Goal: Task Accomplishment & Management: Complete application form

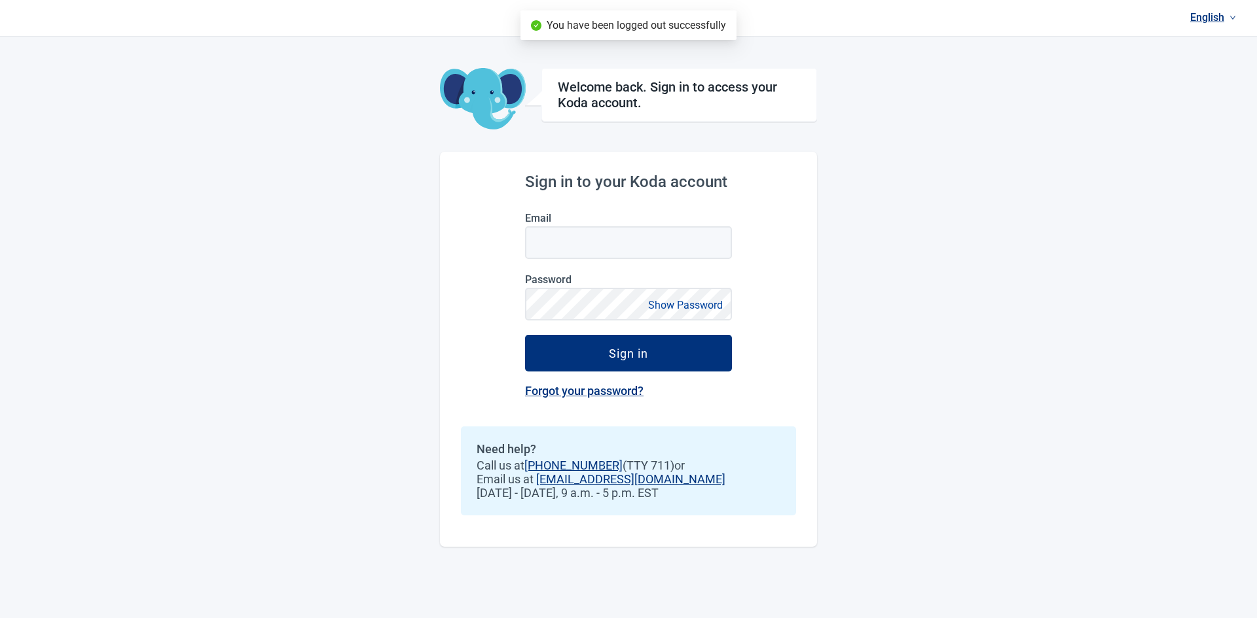
click at [1211, 16] on link "English" at bounding box center [1213, 18] width 56 height 22
click at [1206, 72] on span "Español" at bounding box center [1212, 70] width 41 height 14
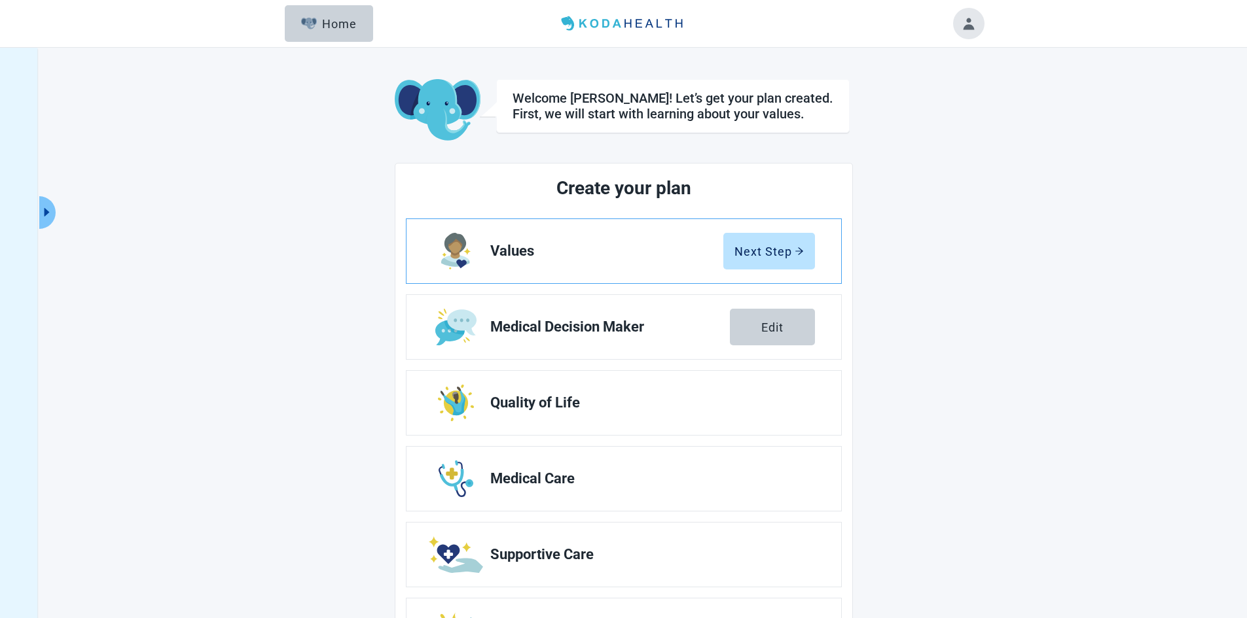
click at [516, 268] on link "Values Next Step" at bounding box center [623, 251] width 435 height 64
